Goal: Task Accomplishment & Management: Manage account settings

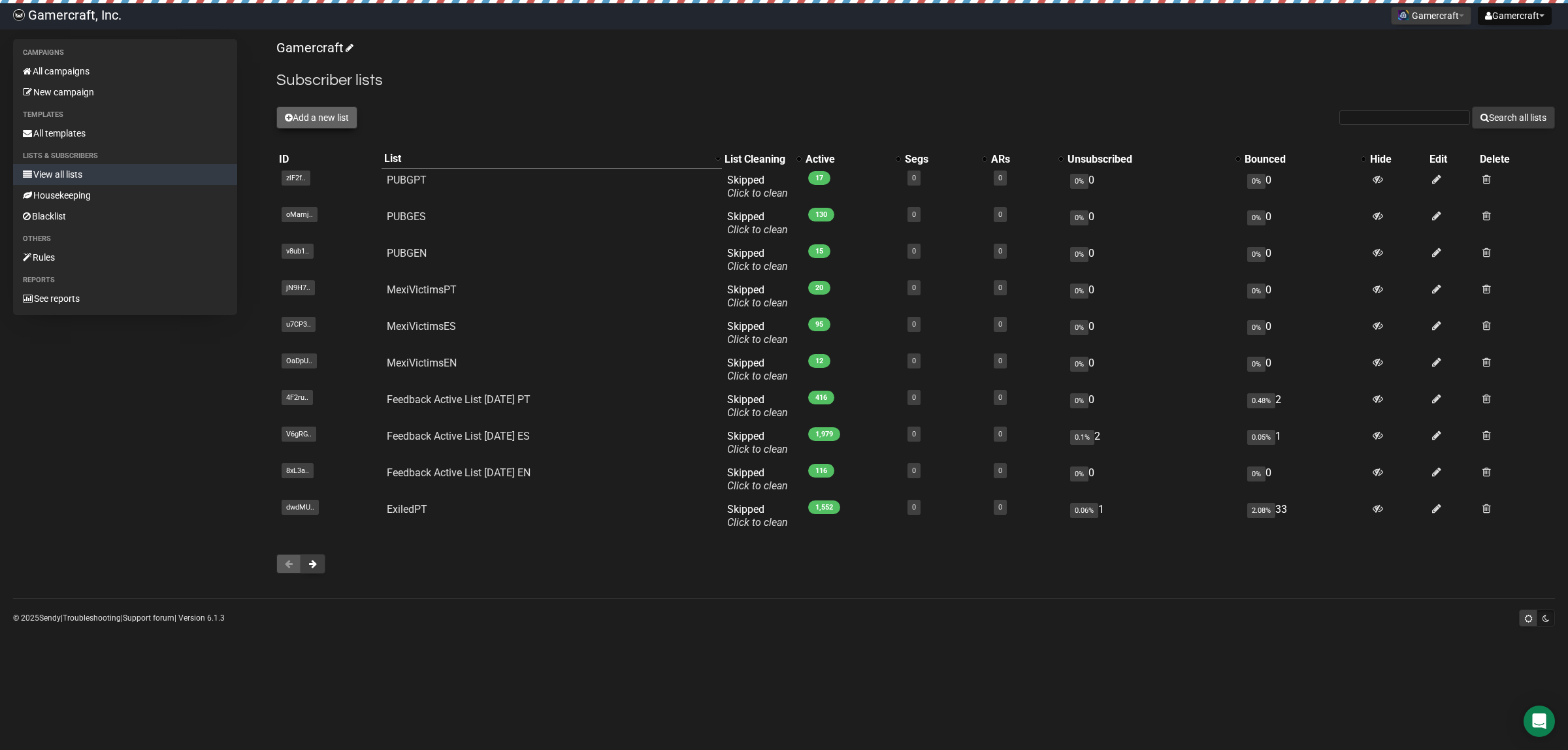
click at [317, 118] on button "Add a new list" at bounding box center [317, 118] width 81 height 22
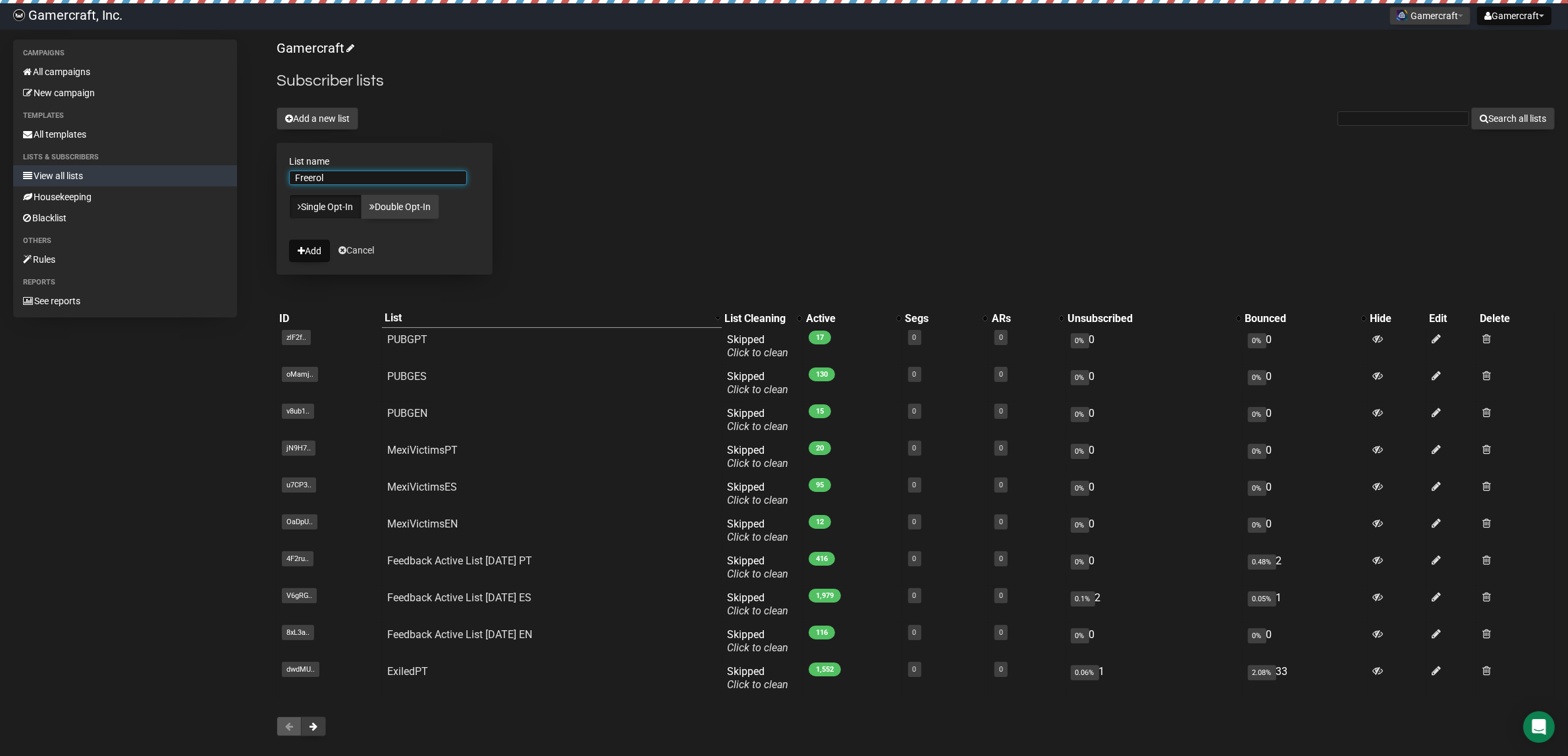
type input "Freeroll"
type input "REACT007_EN"
click at [324, 247] on button "Add" at bounding box center [309, 251] width 41 height 22
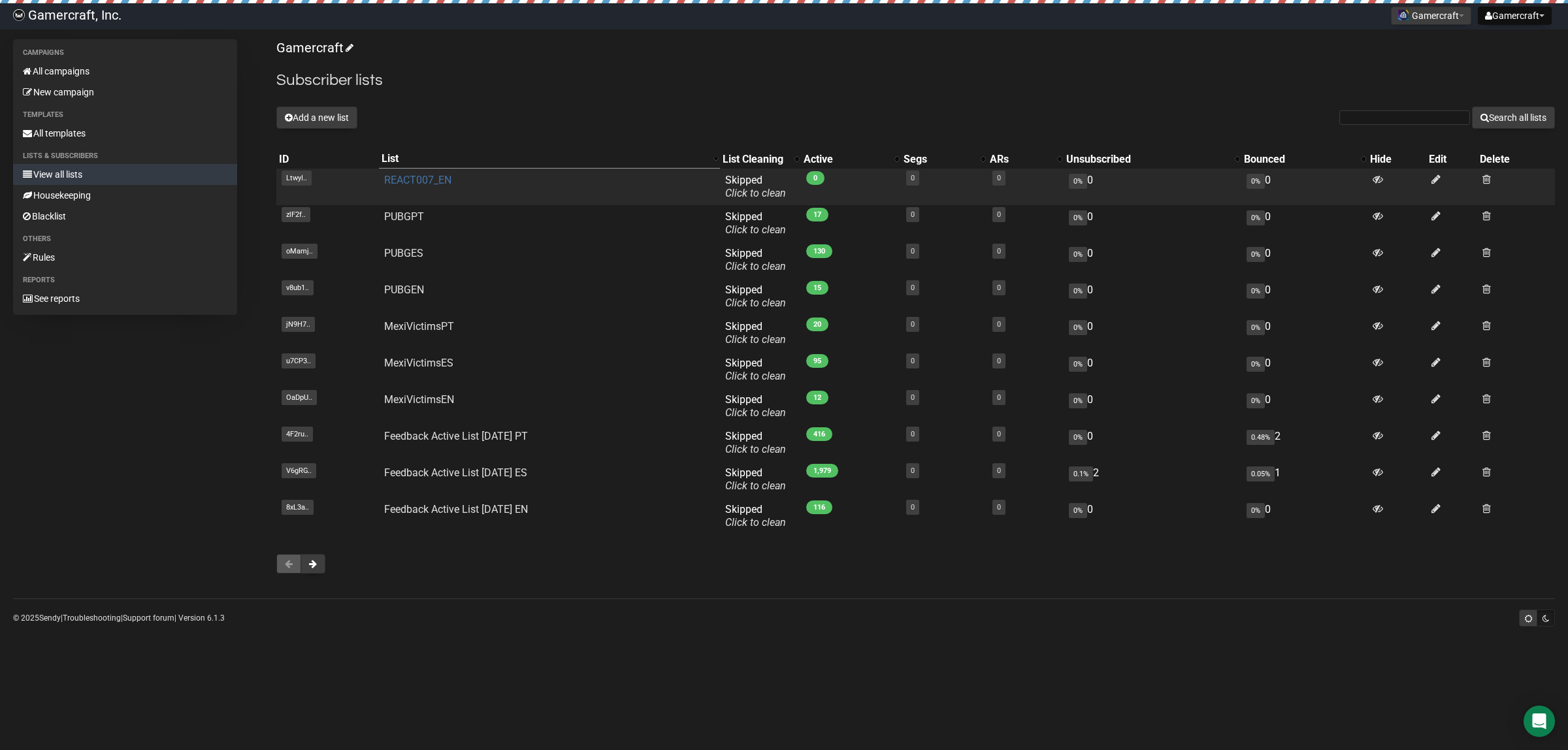
click at [433, 183] on link "REACT007_EN" at bounding box center [418, 180] width 67 height 13
